Goal: Information Seeking & Learning: Find specific fact

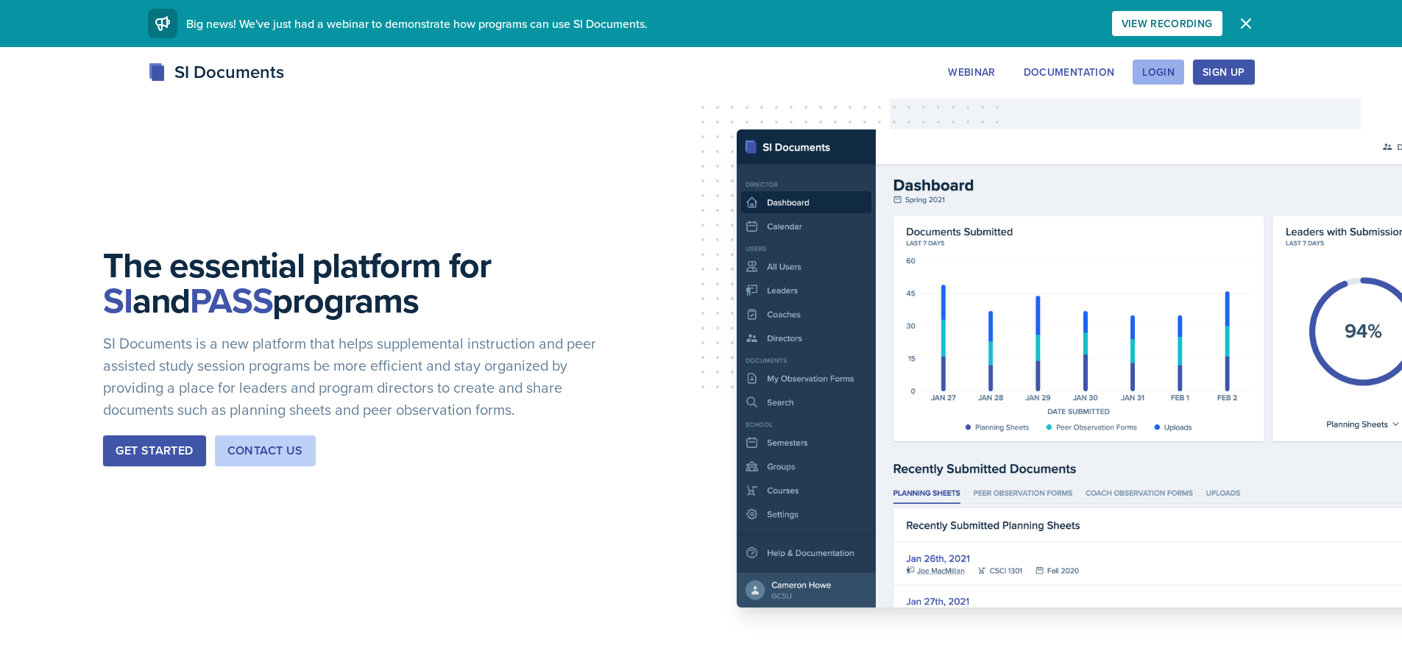
drag, startPoint x: 1160, startPoint y: 54, endPoint x: 1167, endPoint y: 84, distance: 31.0
click at [1167, 84] on button "Login" at bounding box center [1158, 72] width 52 height 25
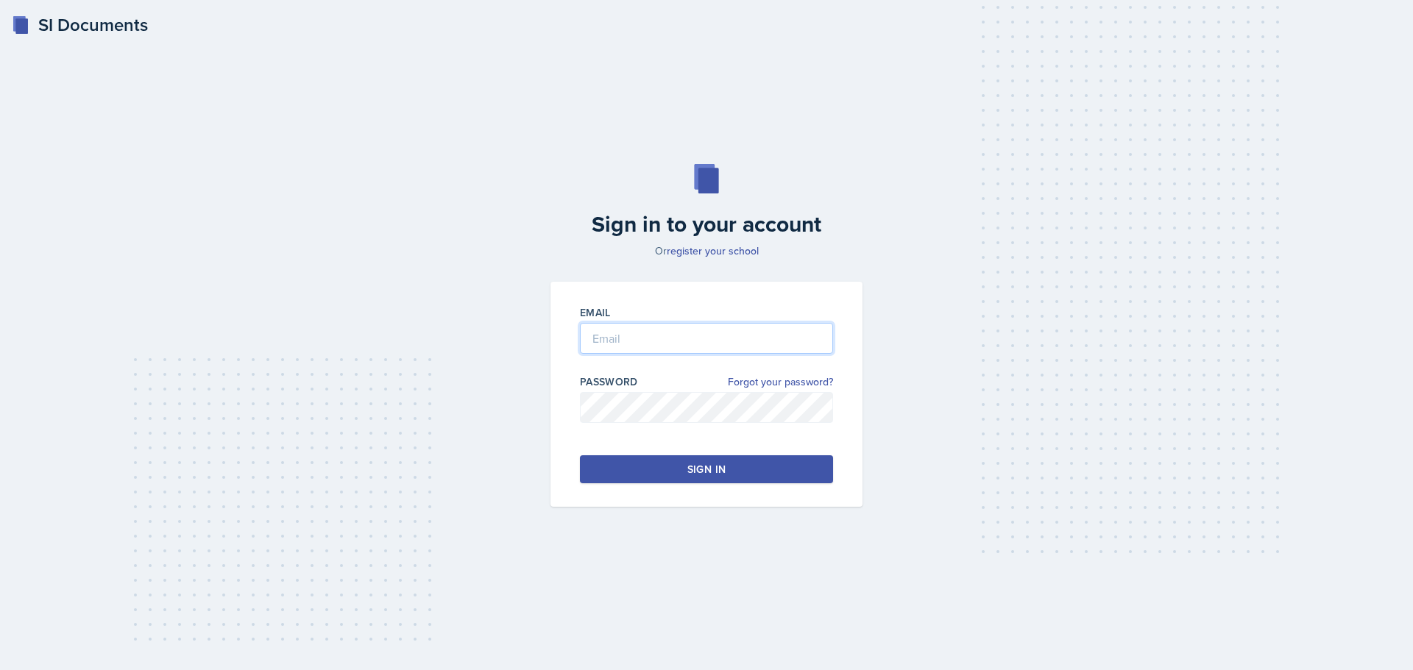
type input "[EMAIL_ADDRESS][DOMAIN_NAME]"
drag, startPoint x: 795, startPoint y: 358, endPoint x: 742, endPoint y: 486, distance: 138.8
click at [742, 486] on div "Email [EMAIL_ADDRESS][DOMAIN_NAME] Password Forgot your password? Sign in" at bounding box center [706, 394] width 312 height 225
click at [731, 476] on button "Sign in" at bounding box center [706, 469] width 253 height 28
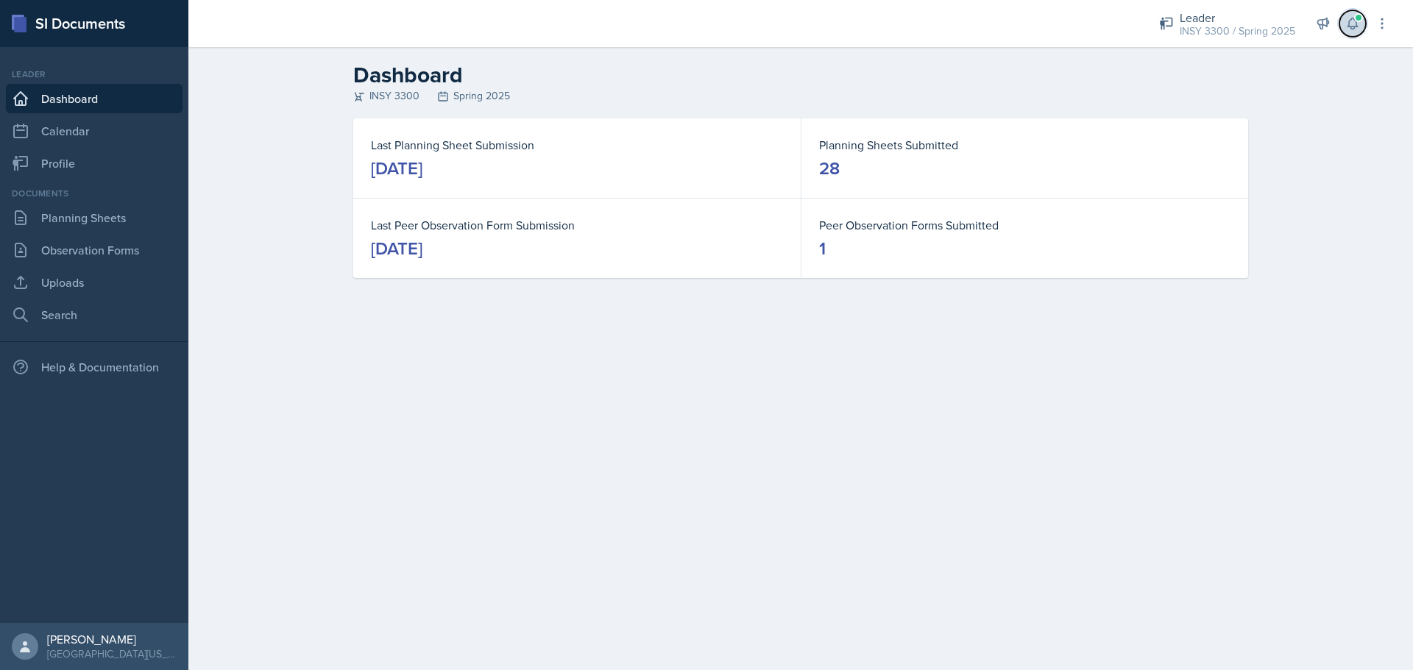
click at [1351, 23] on icon at bounding box center [1352, 23] width 15 height 15
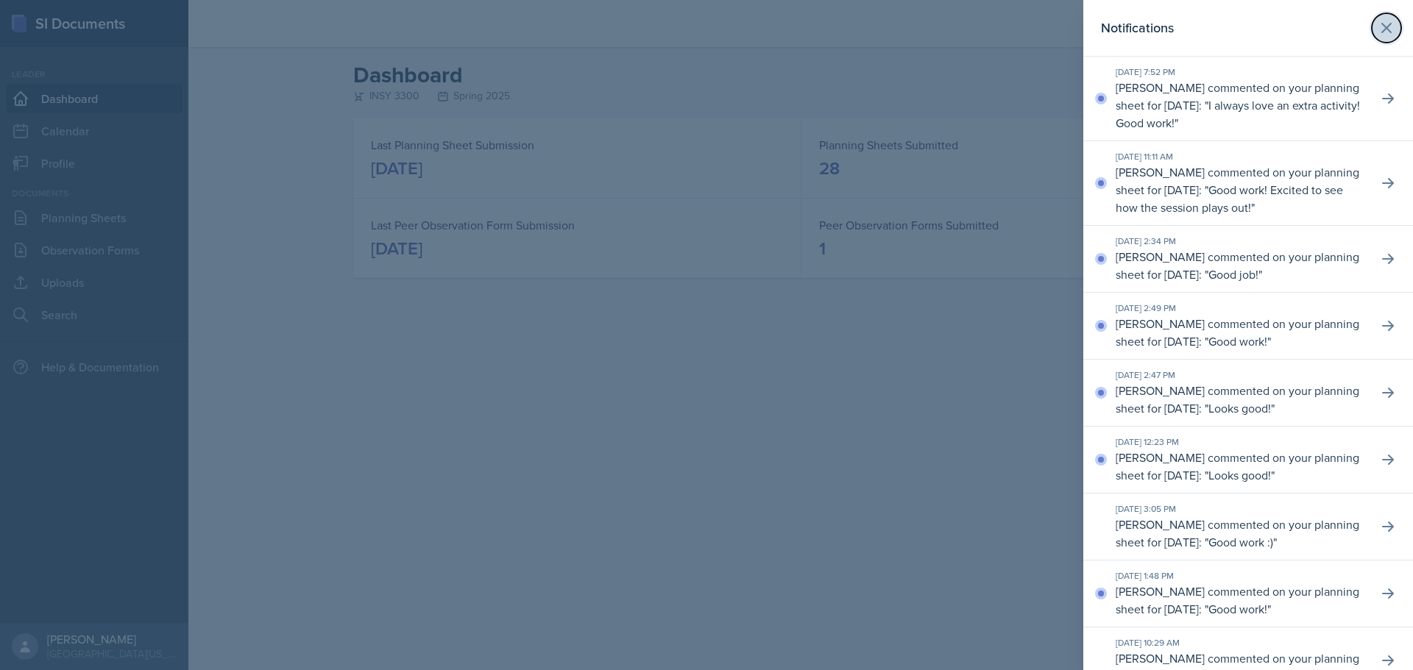
click at [1378, 22] on icon at bounding box center [1386, 28] width 18 height 18
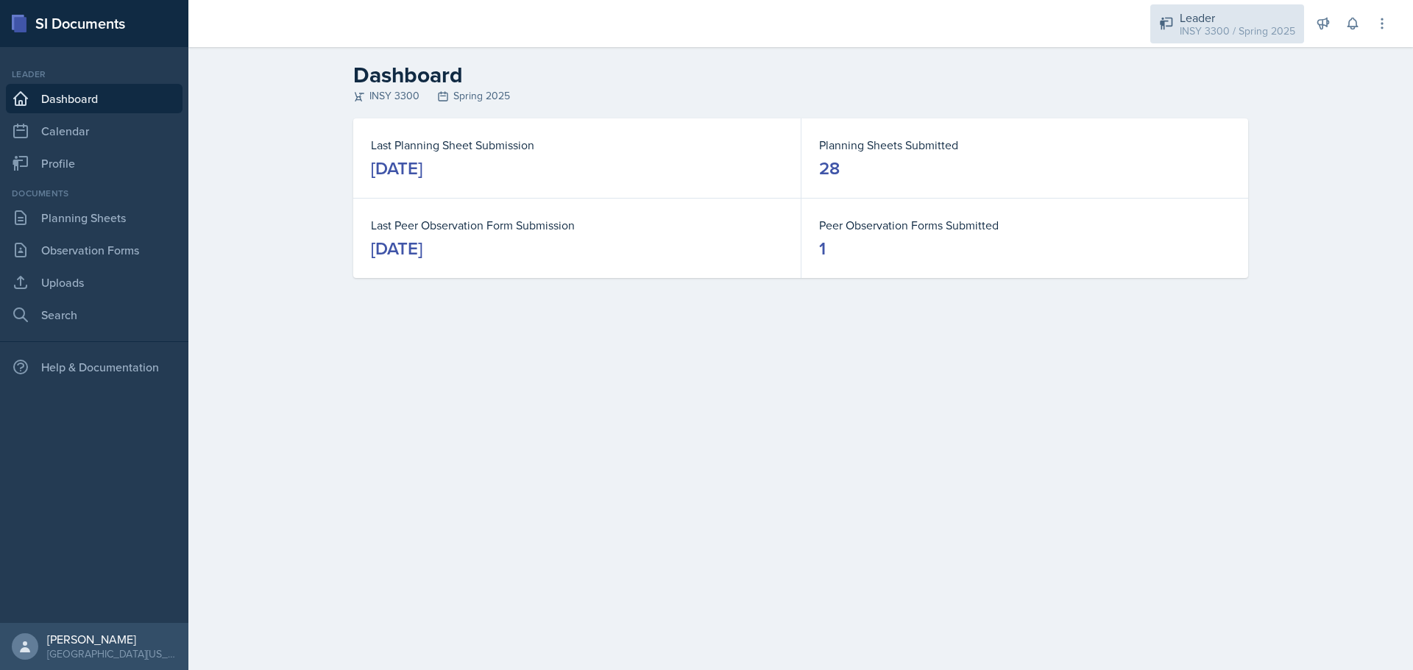
click at [1229, 40] on div "Leader INSY 3300 / Spring 2025" at bounding box center [1227, 23] width 154 height 39
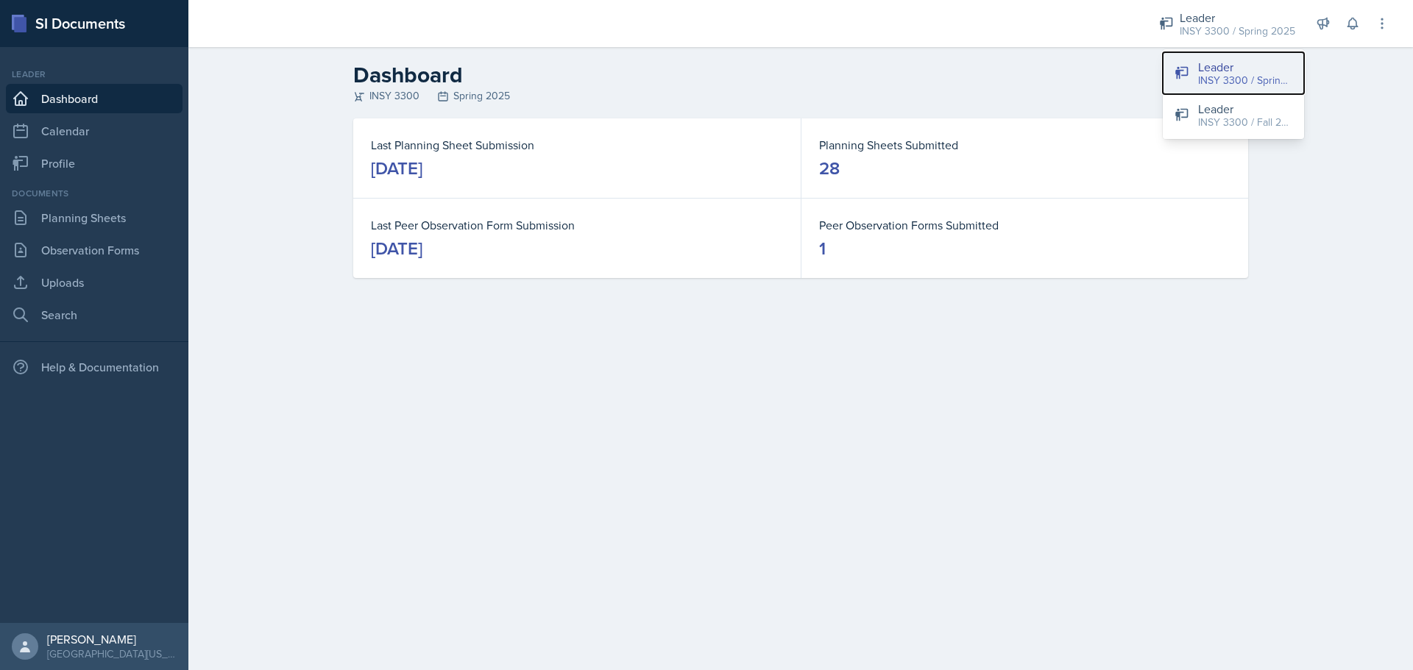
click at [1226, 75] on div "INSY 3300 / Spring 2025" at bounding box center [1245, 80] width 94 height 15
click at [1374, 18] on button at bounding box center [1381, 23] width 26 height 26
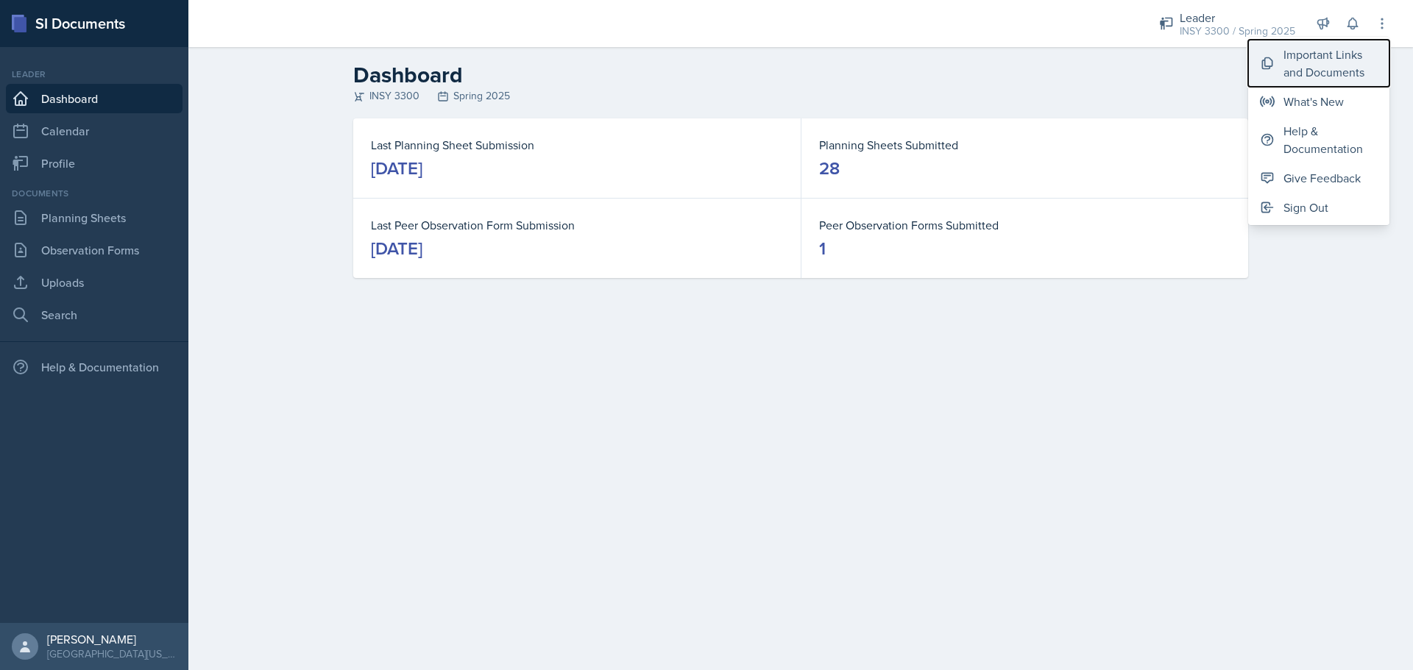
click at [1322, 51] on div "Important Links and Documents" at bounding box center [1330, 63] width 94 height 35
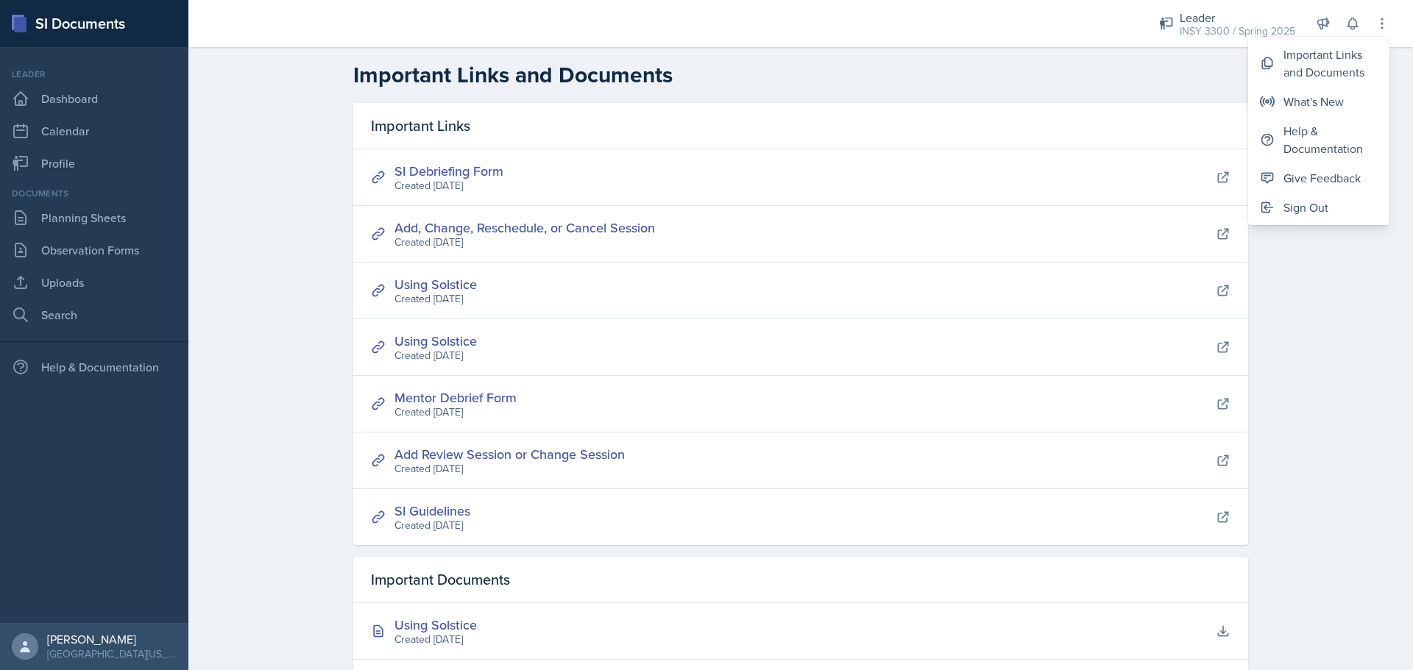
click at [1065, 46] on div at bounding box center [660, 23] width 920 height 47
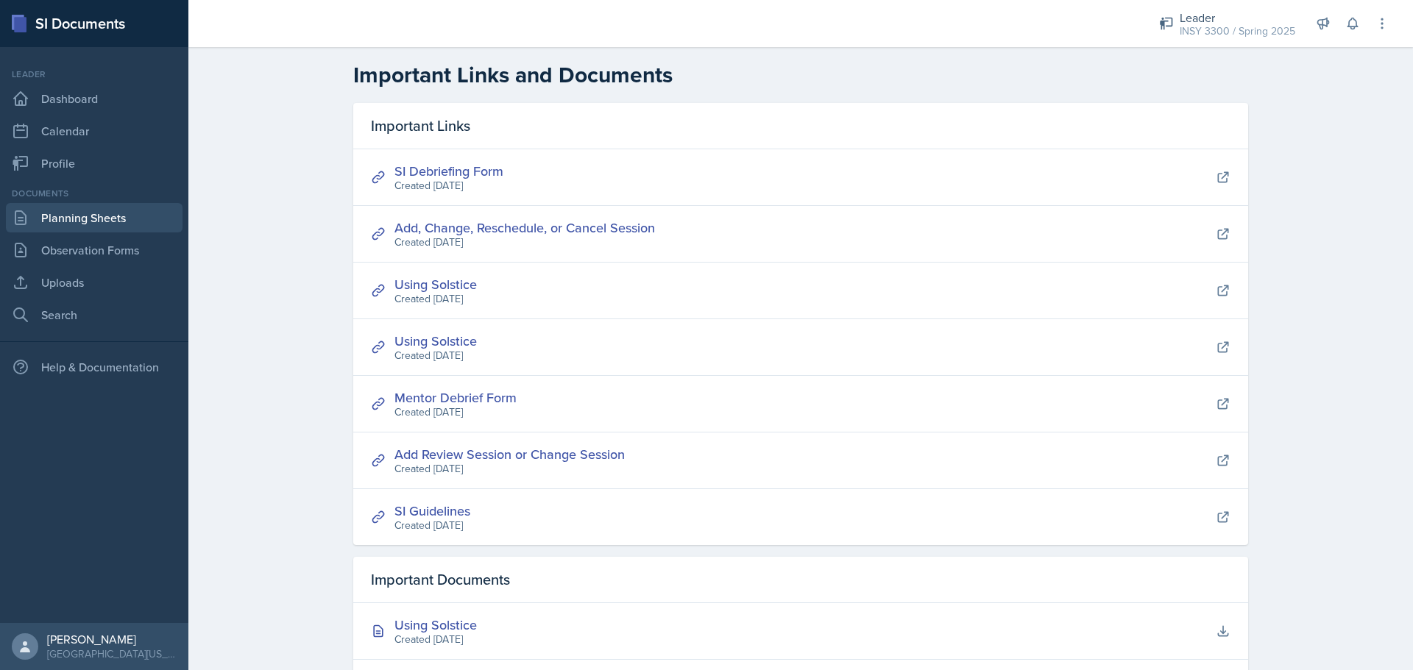
click at [85, 224] on link "Planning Sheets" at bounding box center [94, 217] width 177 height 29
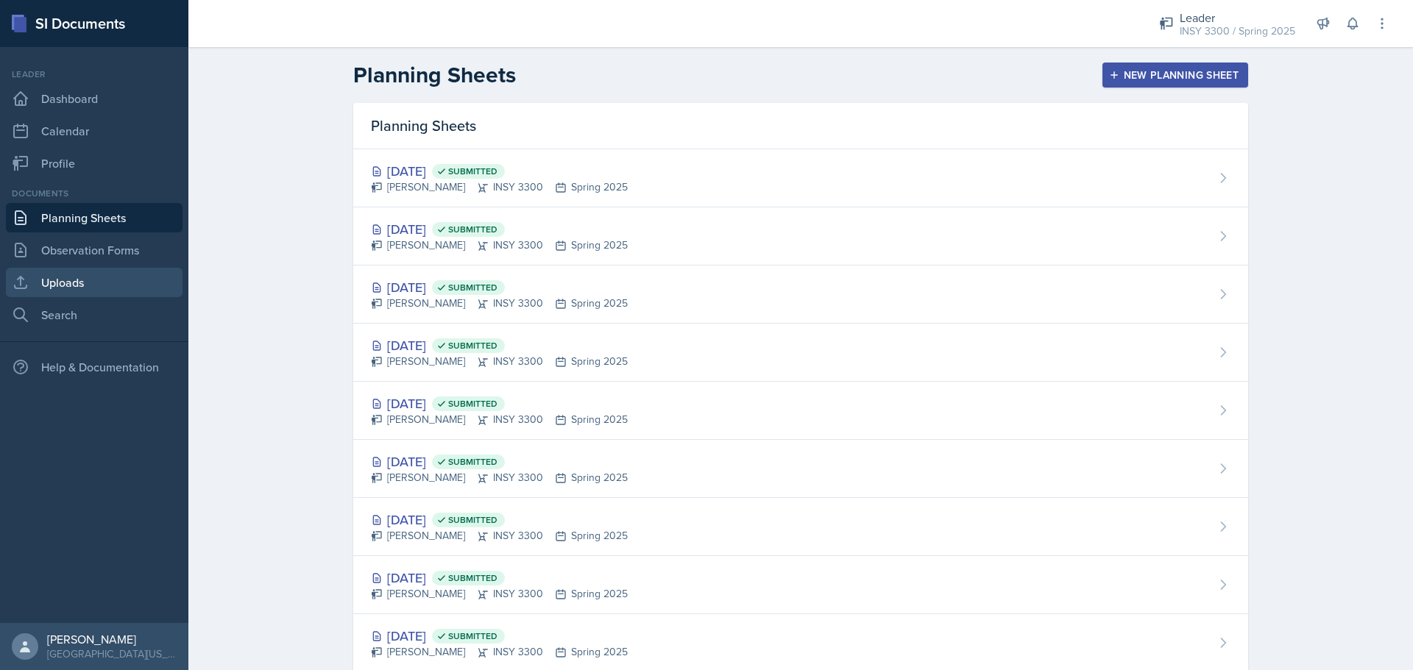
click at [61, 288] on link "Uploads" at bounding box center [94, 282] width 177 height 29
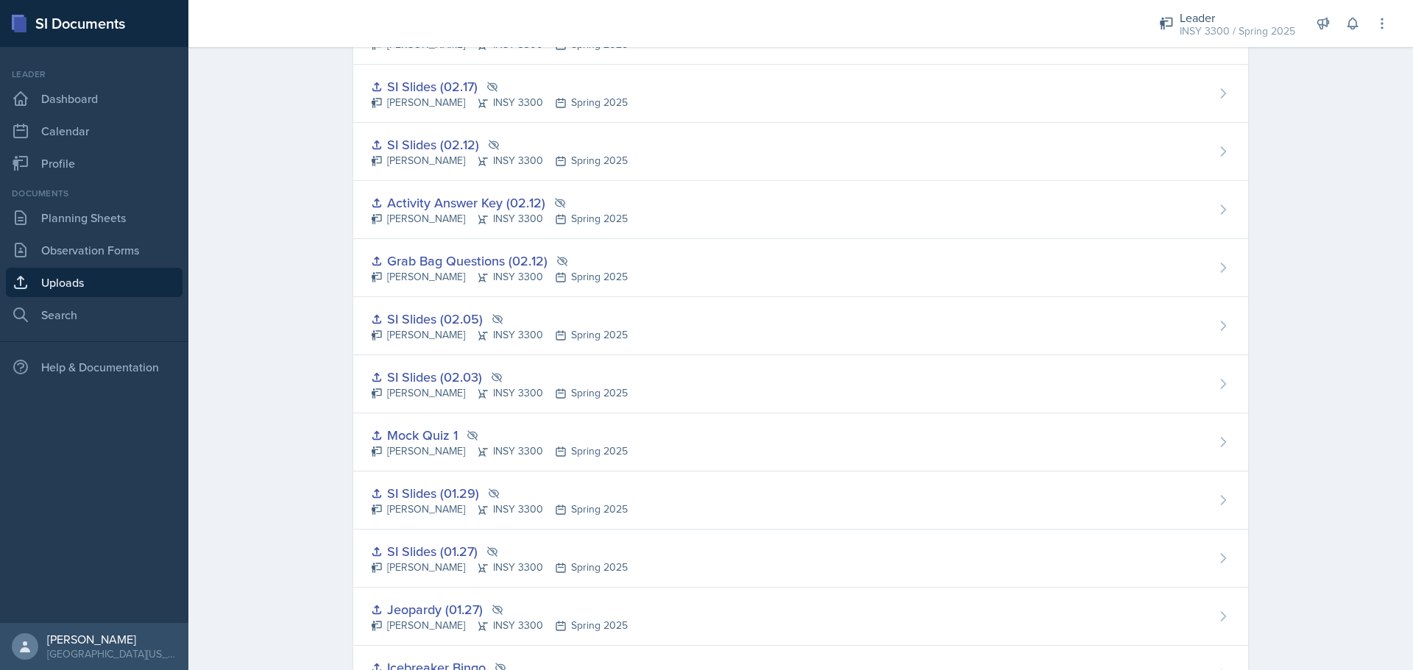
scroll to position [1490, 0]
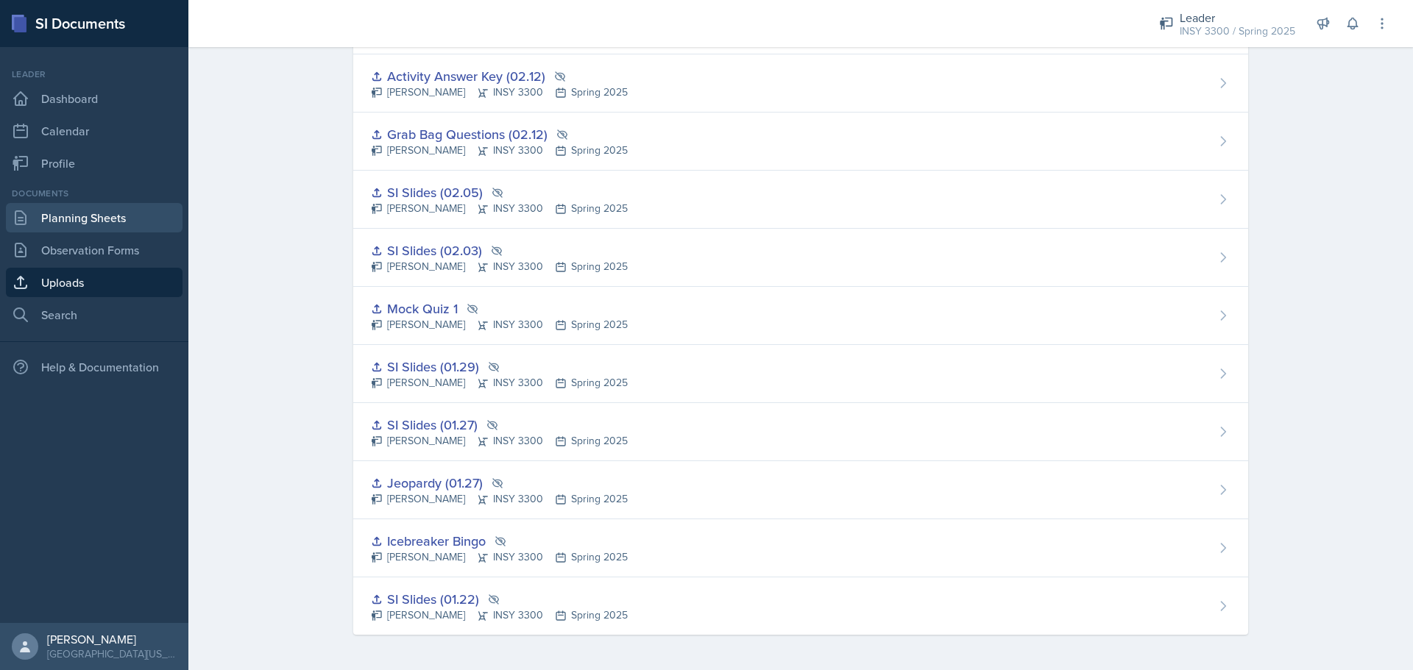
click at [110, 232] on link "Planning Sheets" at bounding box center [94, 217] width 177 height 29
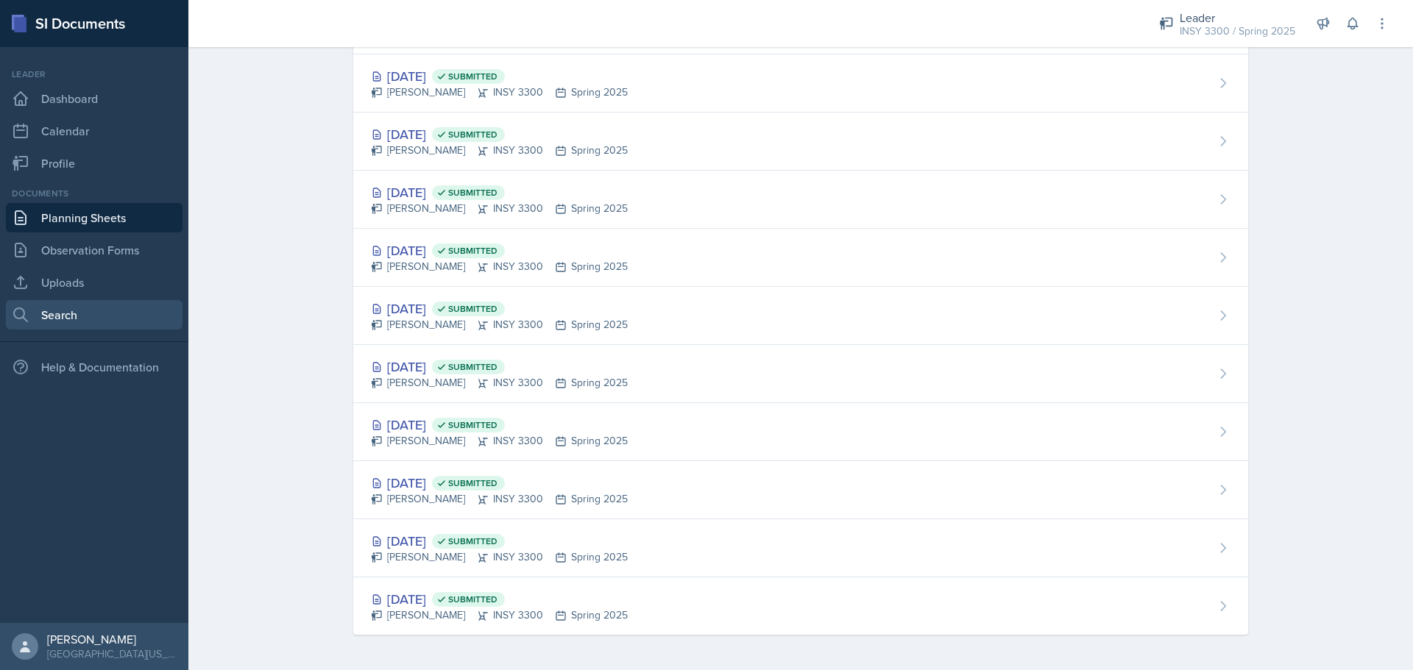
scroll to position [1079, 0]
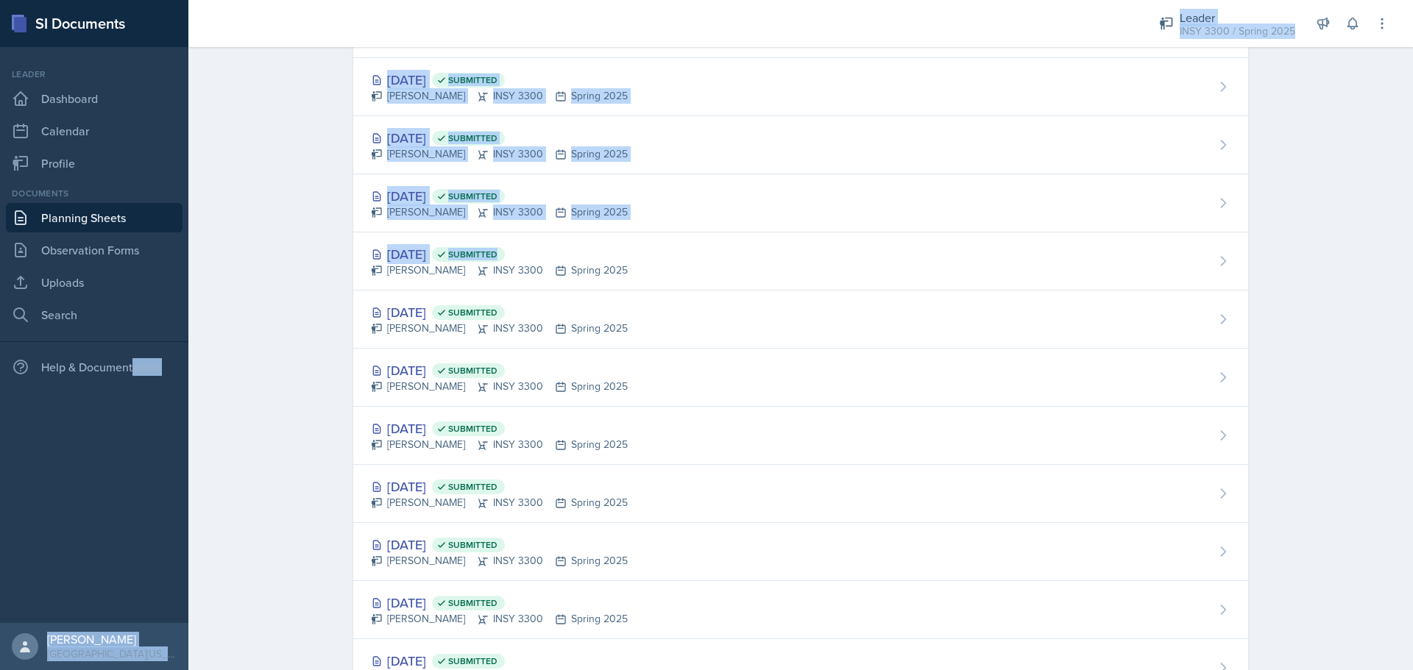
drag, startPoint x: 219, startPoint y: 284, endPoint x: 128, endPoint y: 344, distance: 109.4
click at [128, 344] on div "SI Documents Leader Dashboard Calendar Profile Documents Planning Sheets Observ…" at bounding box center [706, 335] width 1413 height 670
click at [105, 324] on link "Search" at bounding box center [94, 314] width 177 height 29
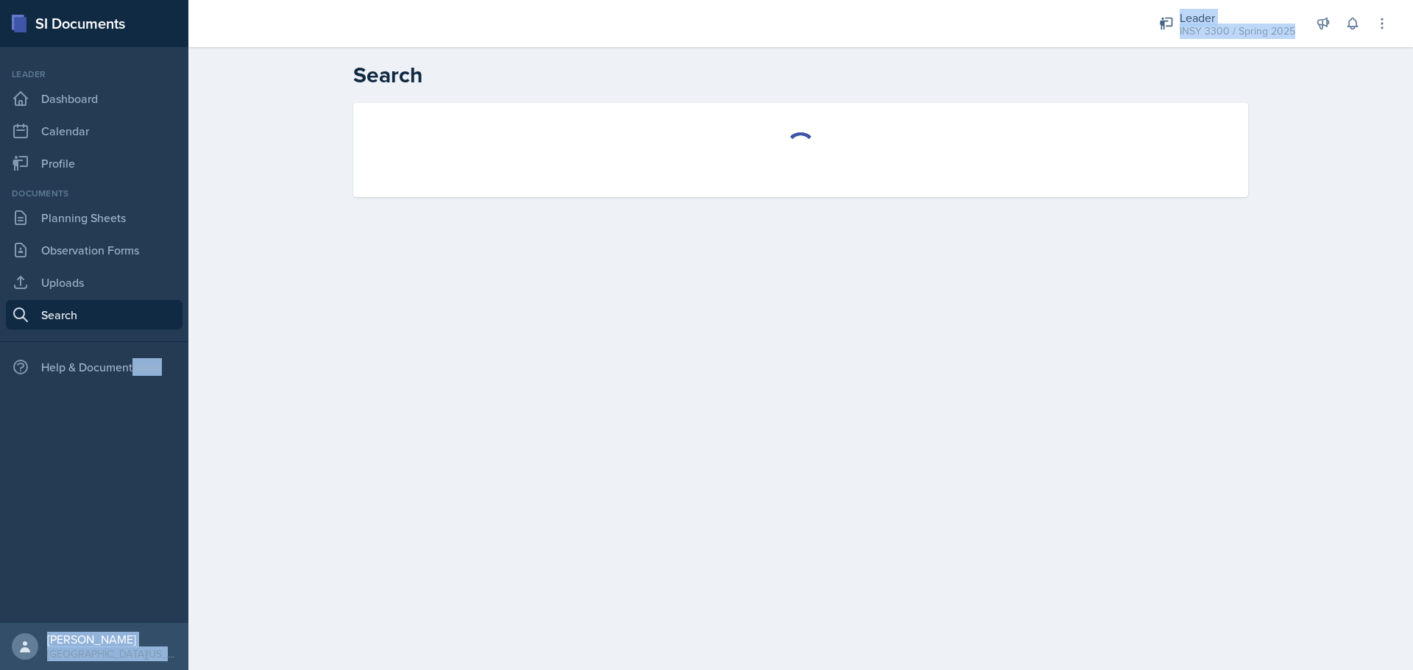
select select "all"
select select "1"
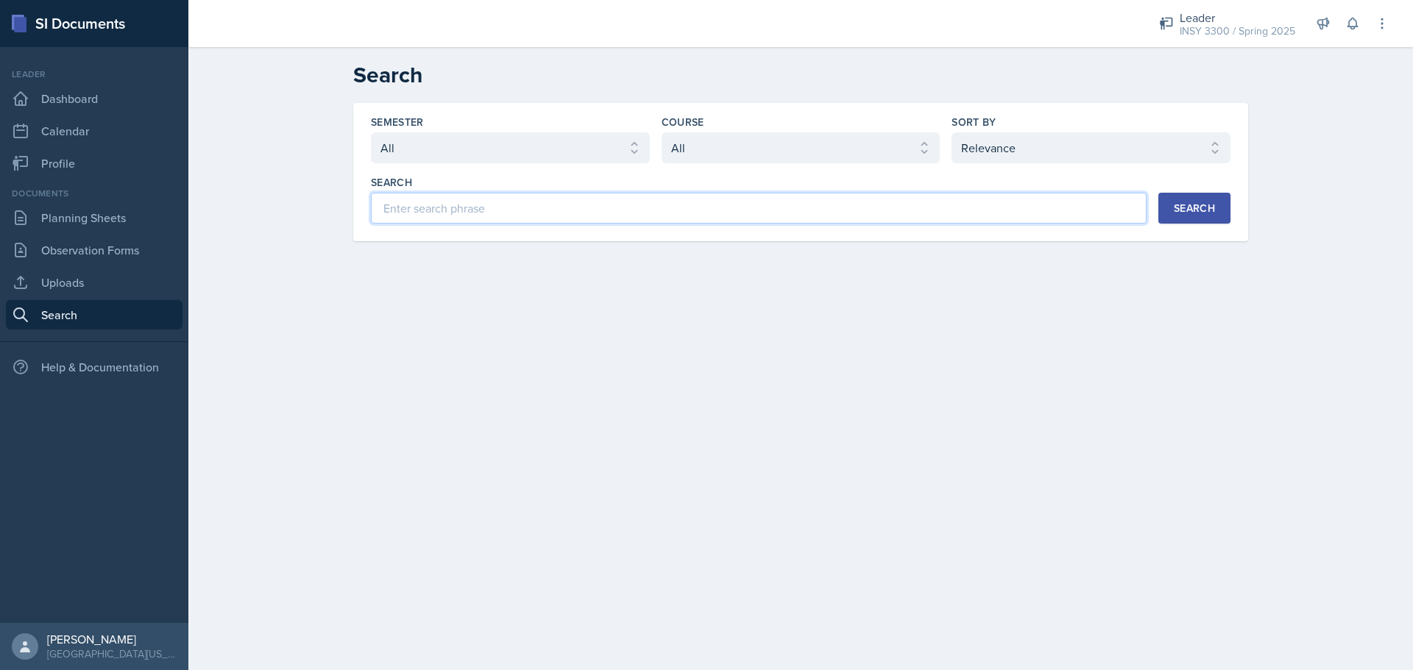
click at [434, 198] on input at bounding box center [758, 208] width 775 height 31
type input "bingo"
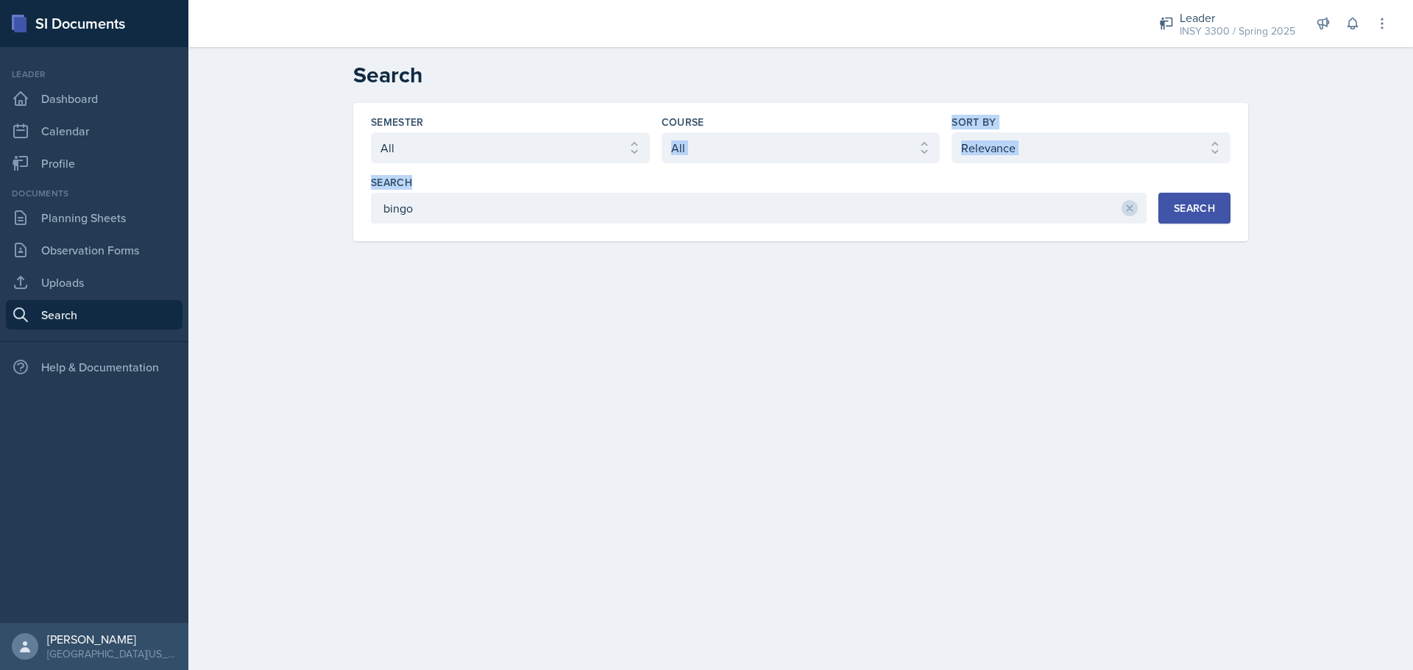
drag, startPoint x: 727, startPoint y: 166, endPoint x: 719, endPoint y: 144, distance: 23.5
click at [719, 144] on div "Semester Select semester All Fall 2025 Spring 2025 Fall 2024 Spring 2024 Fall 2…" at bounding box center [800, 169] width 859 height 109
click at [719, 144] on select "Select course All ASTR 1345 BIOL 1345 BIOL 1441 BIOL 1442 BIOL 2300 BIOL 2444 B…" at bounding box center [800, 147] width 279 height 31
select select "0434e76b-74f6-4556-b667-ea2efa53eb8c"
click at [661, 132] on select "Select course All ASTR 1345 BIOL 1345 BIOL 1441 BIOL 1442 BIOL 2300 BIOL 2444 B…" at bounding box center [800, 147] width 279 height 31
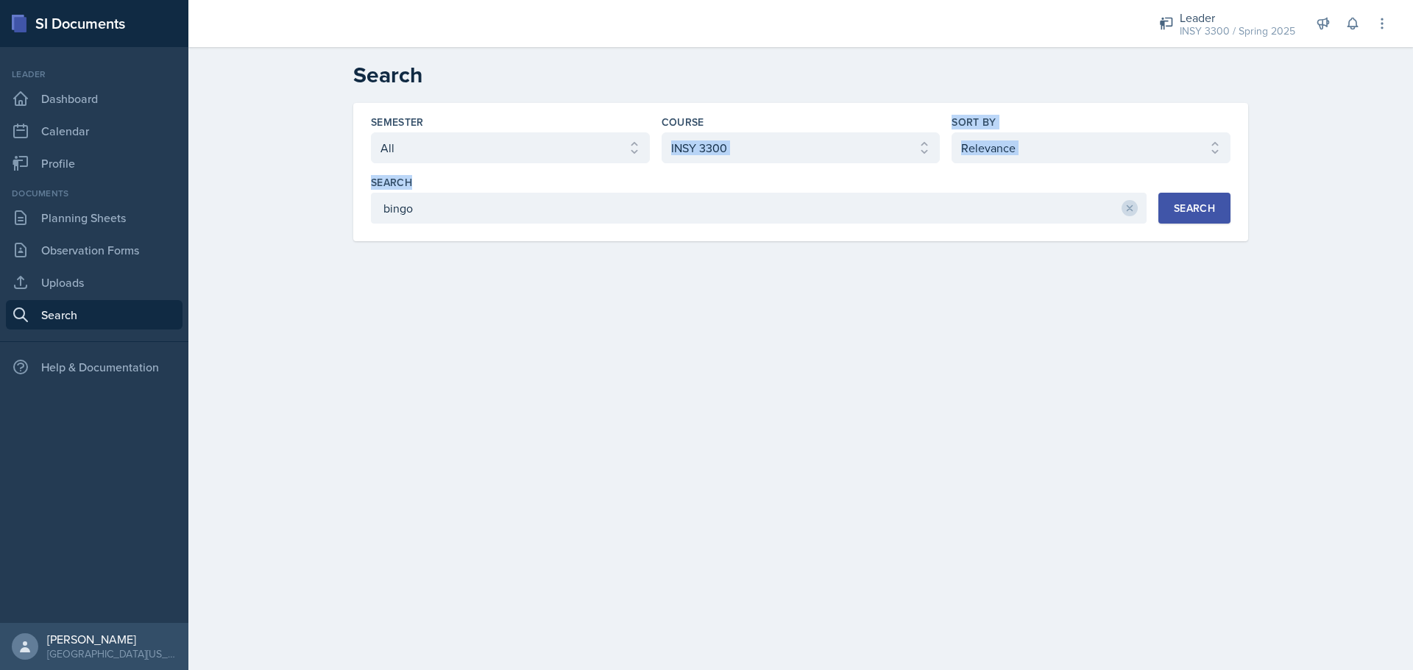
click at [1226, 196] on button "Search" at bounding box center [1194, 208] width 72 height 31
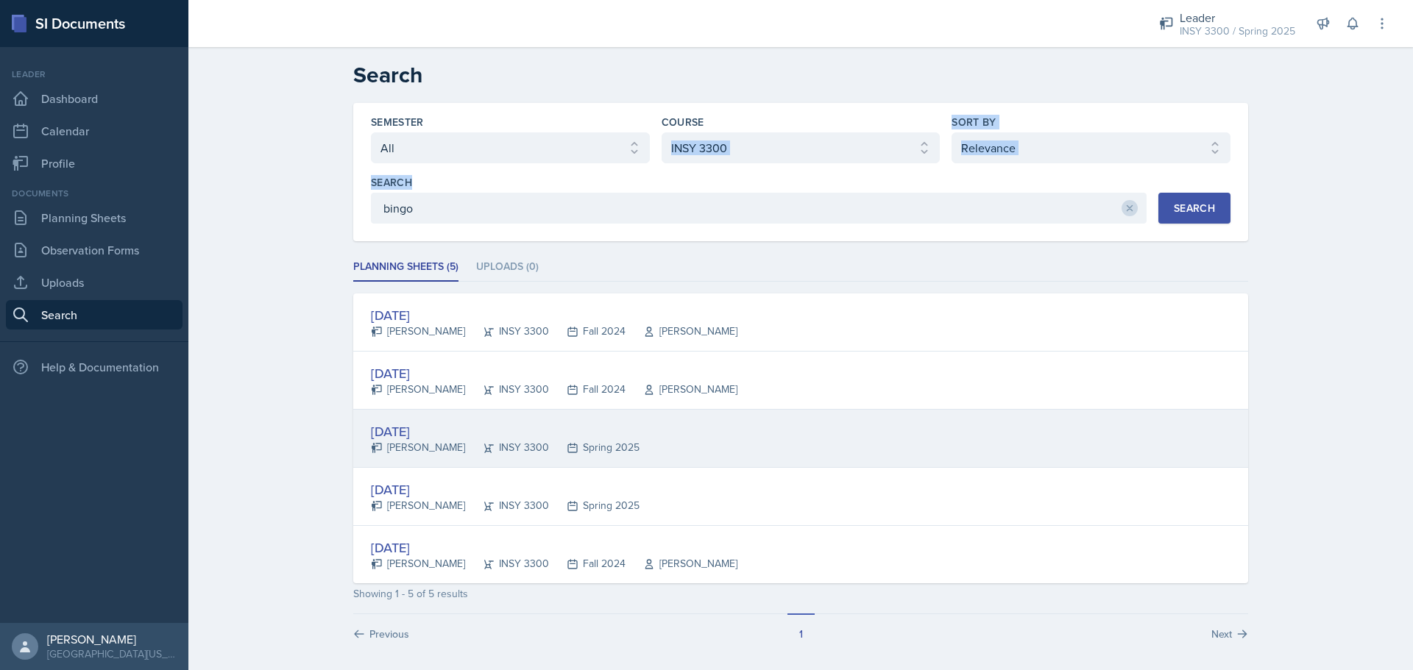
scroll to position [7, 0]
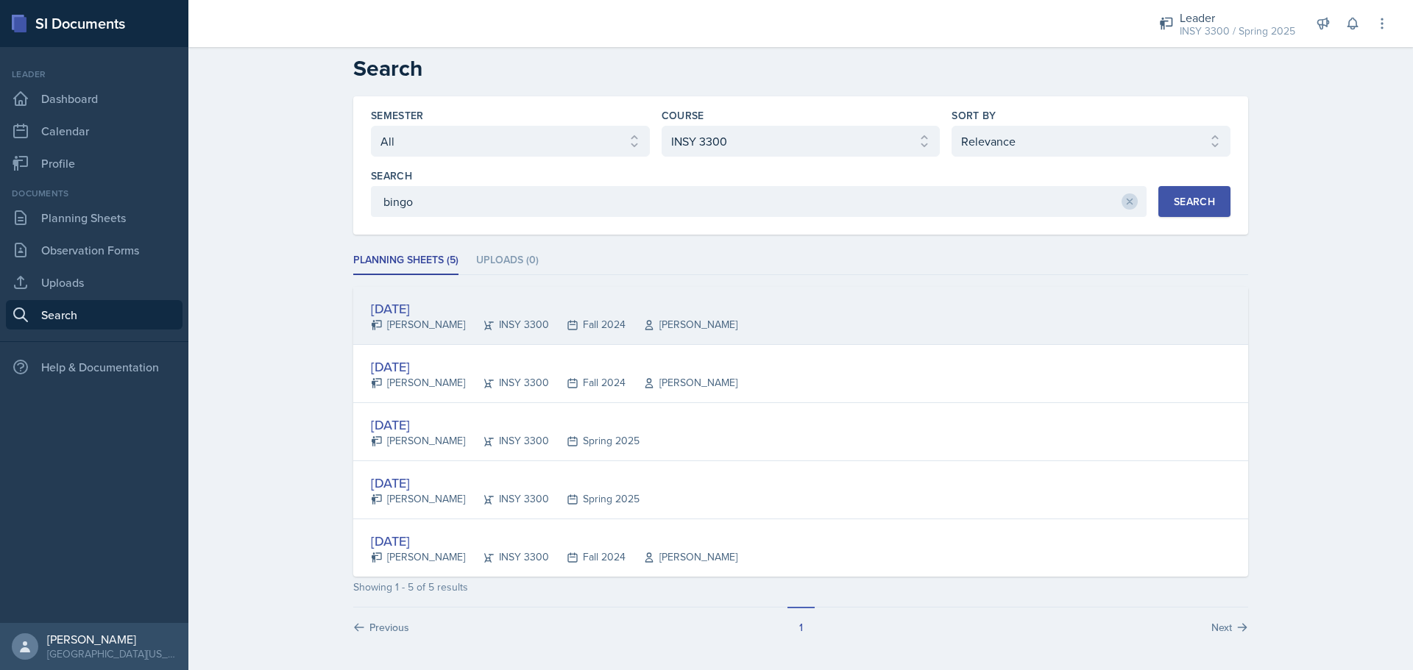
click at [379, 305] on div "[DATE]" at bounding box center [554, 309] width 366 height 20
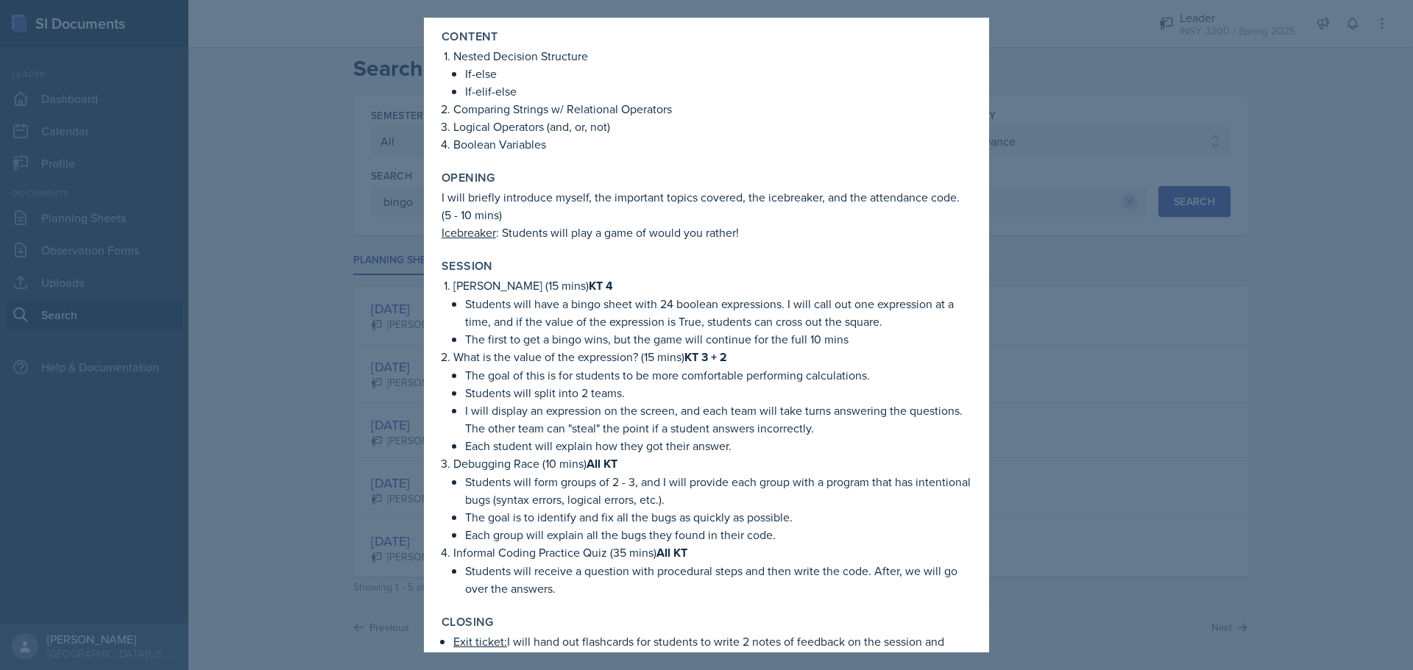
scroll to position [65, 0]
drag, startPoint x: 376, startPoint y: 364, endPoint x: 748, endPoint y: 61, distance: 479.5
click at [748, 61] on div "[DATE] [PERSON_NAME] INSY 3300 Fall 2024 View Comments Comments [DATE] [PERSON_…" at bounding box center [706, 335] width 1413 height 670
click at [1112, 145] on div at bounding box center [706, 335] width 1413 height 670
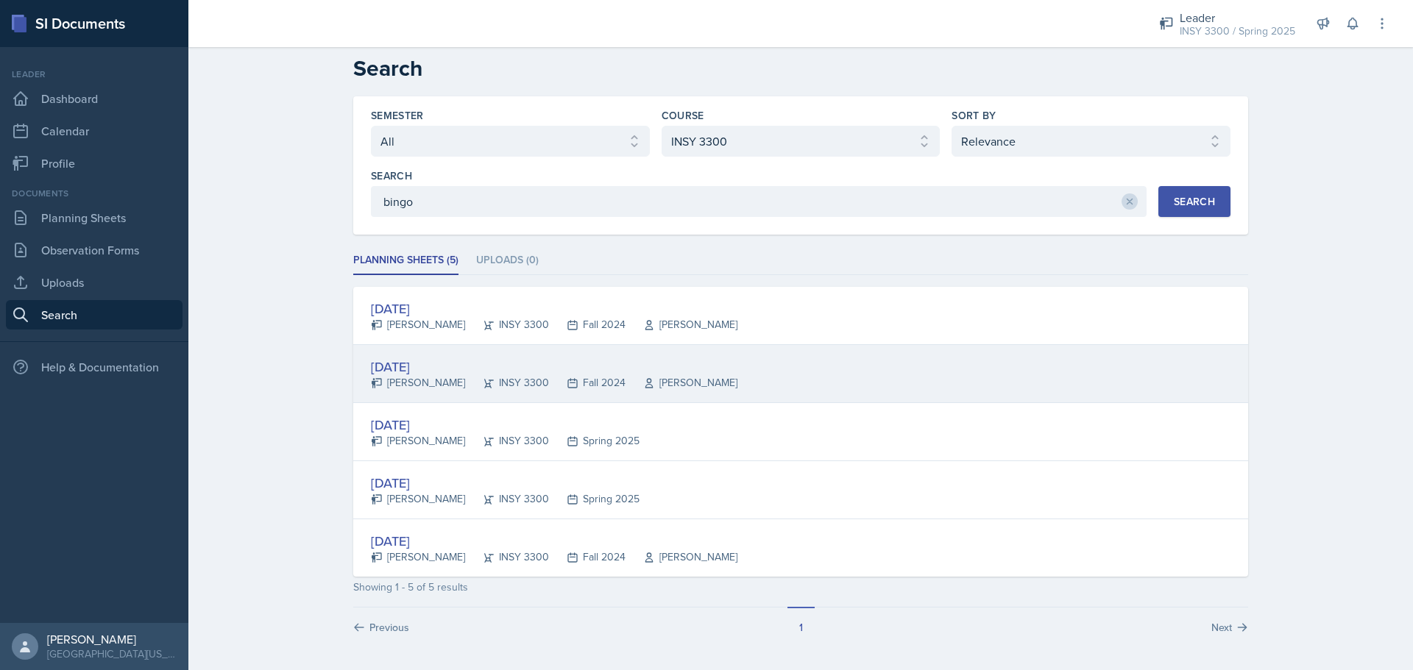
click at [386, 366] on div "[DATE]" at bounding box center [554, 367] width 366 height 20
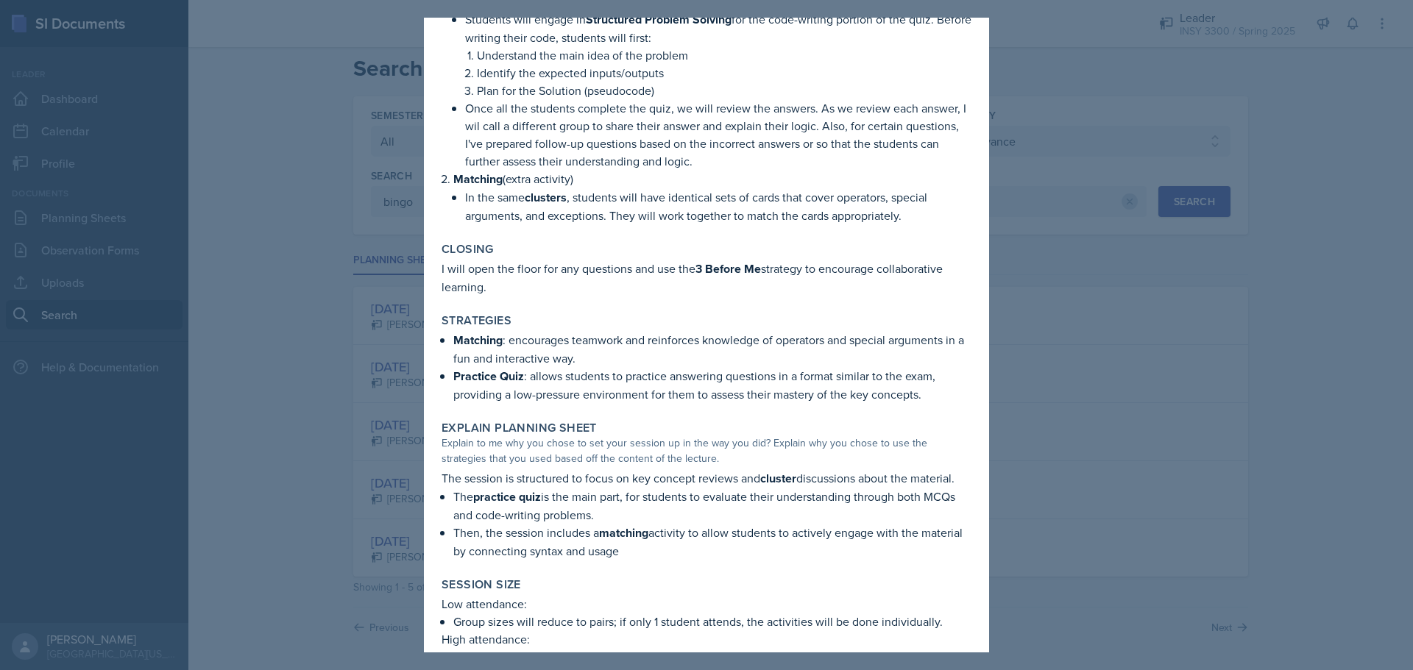
scroll to position [142, 0]
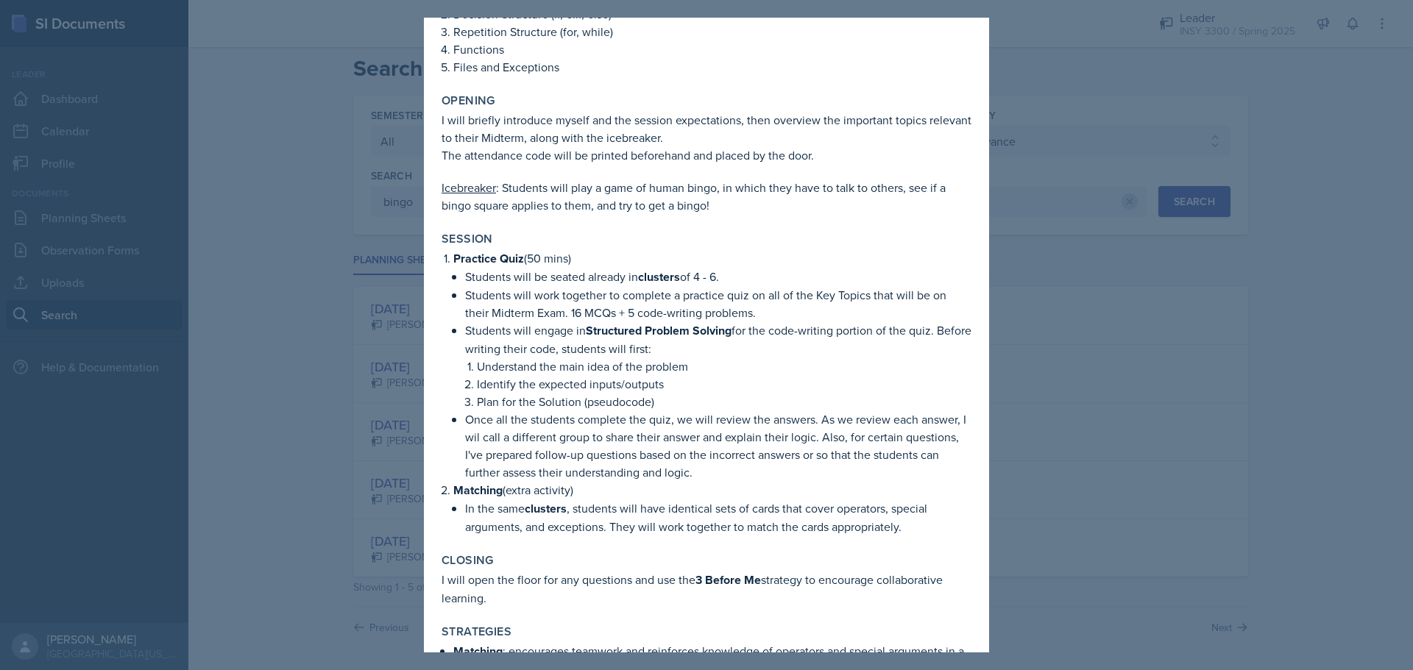
click at [1124, 227] on div at bounding box center [706, 335] width 1413 height 670
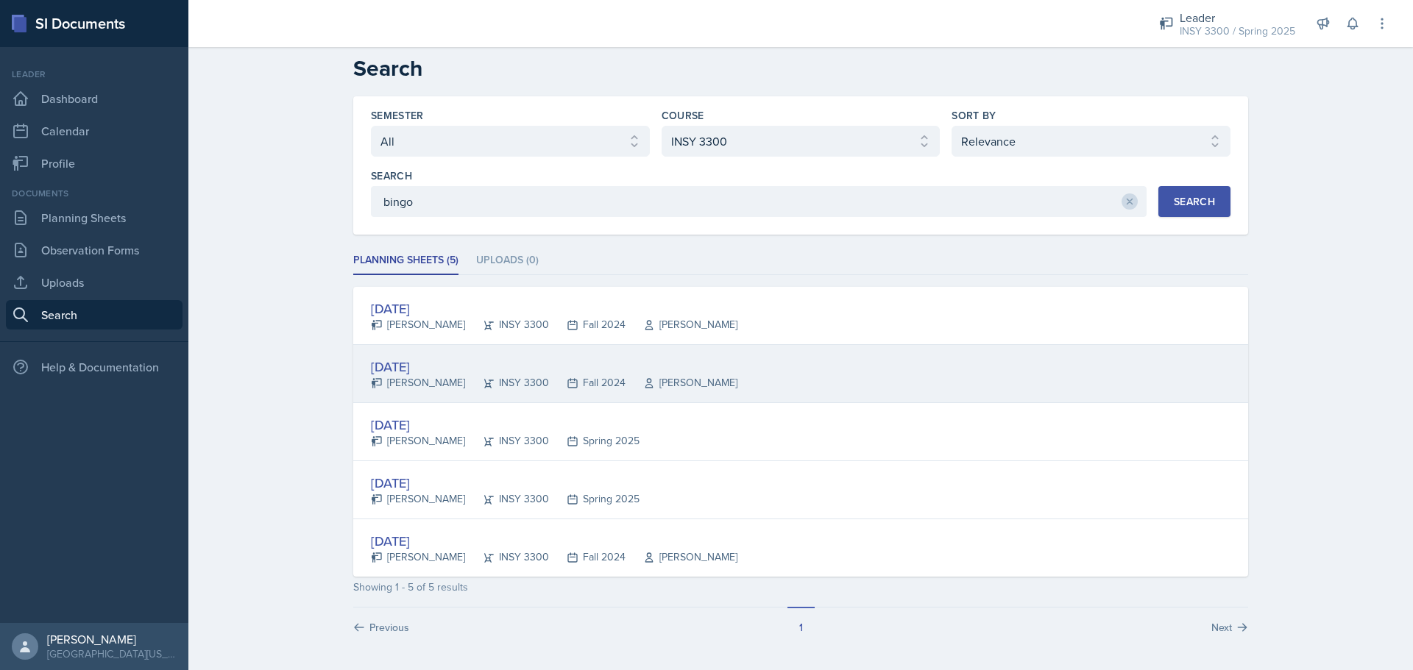
click at [406, 367] on div "[DATE]" at bounding box center [554, 367] width 366 height 20
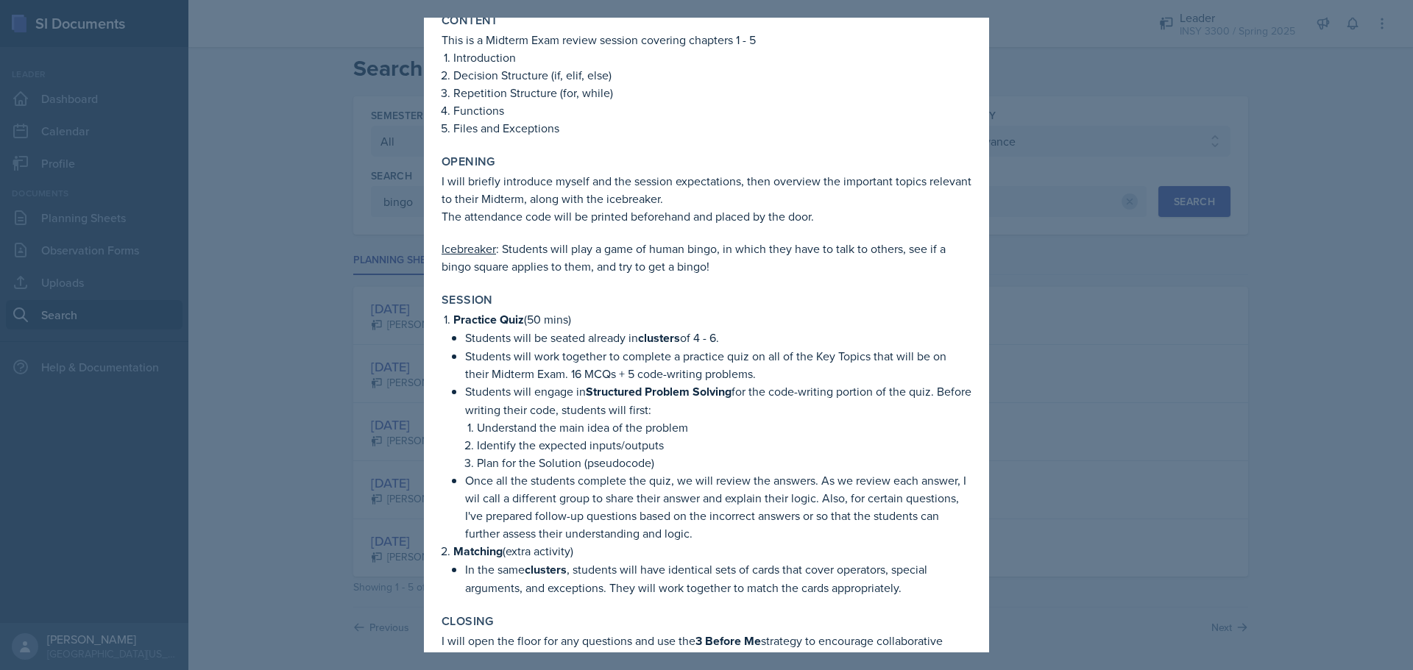
scroll to position [82, 0]
click at [621, 340] on p "Students will be seated already in clusters of 4 - 6." at bounding box center [718, 337] width 506 height 18
click at [1046, 249] on div at bounding box center [706, 335] width 1413 height 670
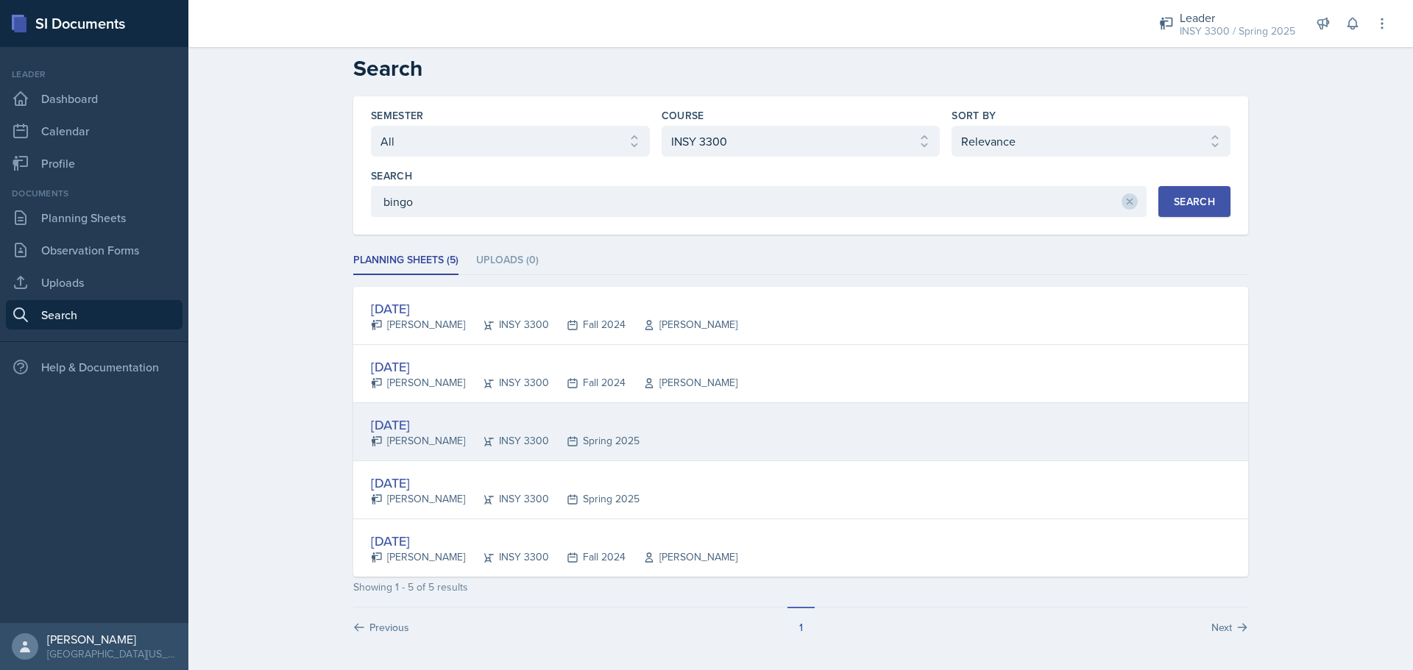
click at [386, 427] on div "[DATE]" at bounding box center [505, 425] width 269 height 20
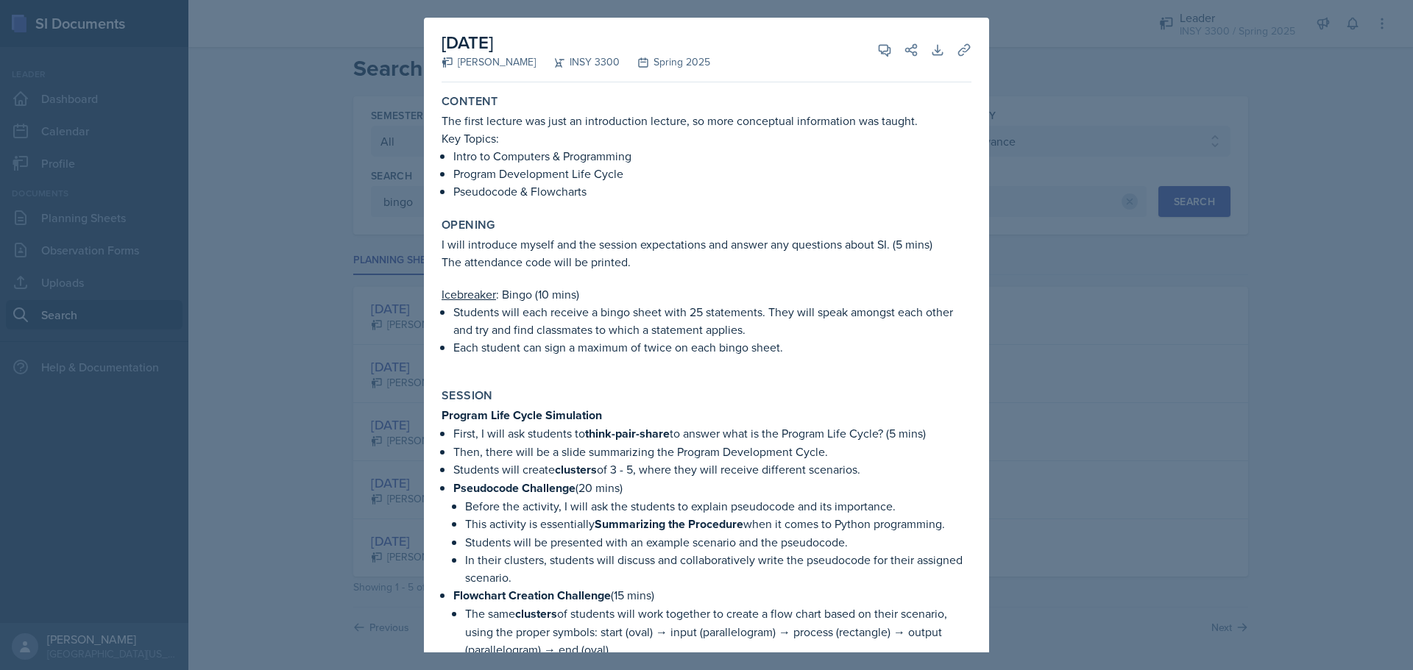
drag, startPoint x: 789, startPoint y: 349, endPoint x: 536, endPoint y: 368, distance: 254.5
click at [536, 368] on div "I will introduce myself and the session expectations and answer any questions a…" at bounding box center [706, 302] width 530 height 135
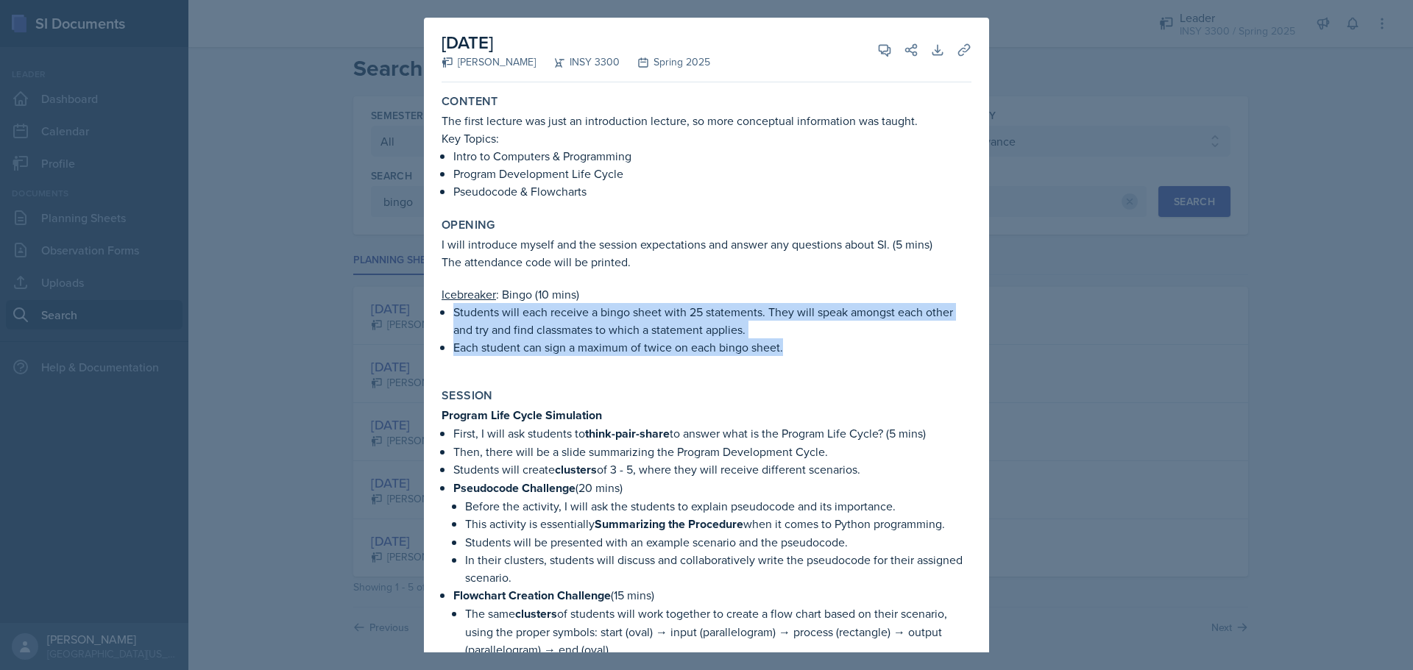
drag, startPoint x: 455, startPoint y: 313, endPoint x: 802, endPoint y: 344, distance: 347.8
click at [802, 344] on ul "Students will each receive a bingo sheet with 25 statements. They will speak am…" at bounding box center [712, 329] width 518 height 53
copy ul "Students will each receive a bingo sheet with 25 statements. They will speak am…"
